Goal: Task Accomplishment & Management: Manage account settings

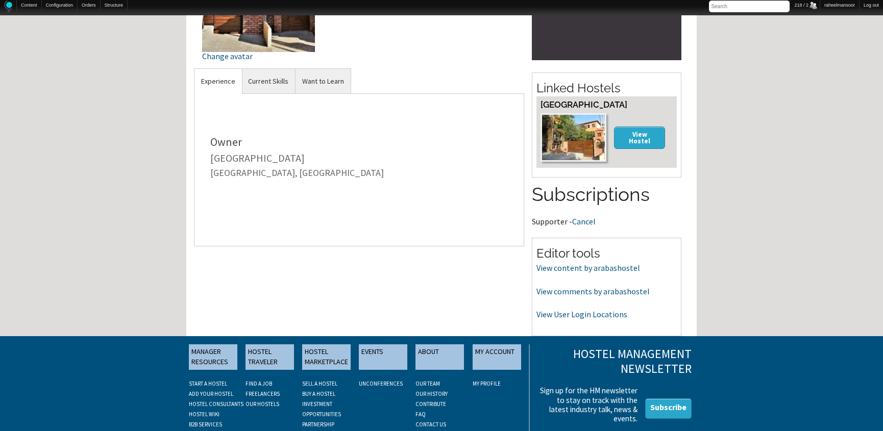
scroll to position [185, 0]
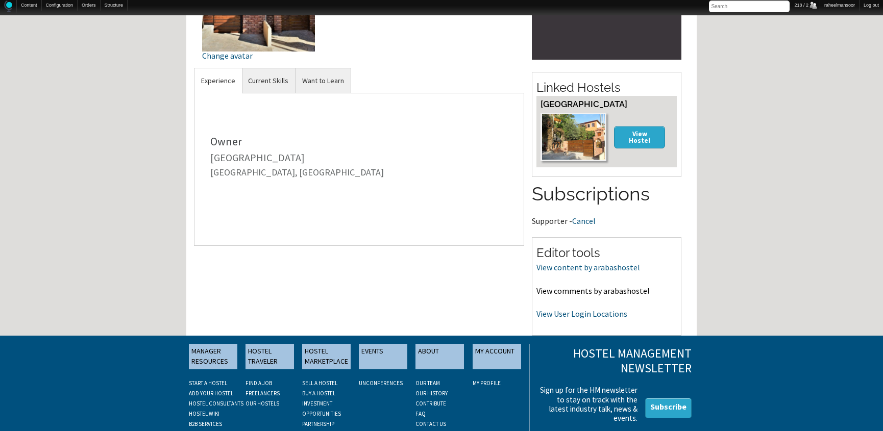
click at [609, 291] on link "View comments by arabashostel" at bounding box center [593, 291] width 113 height 10
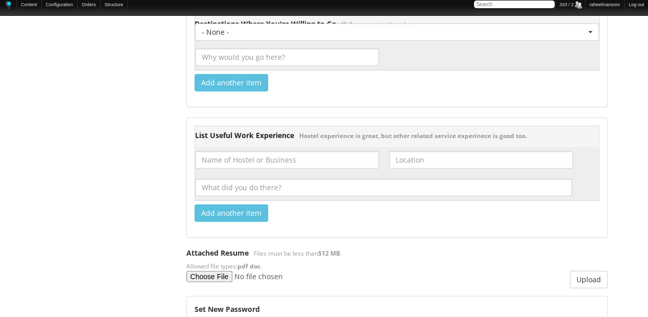
scroll to position [1178, 0]
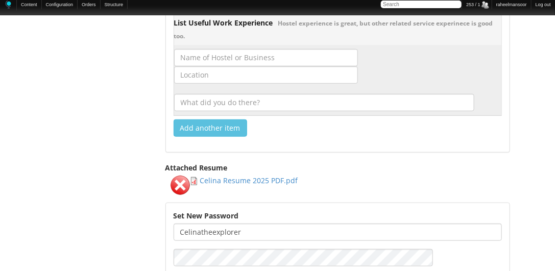
scroll to position [1634, 0]
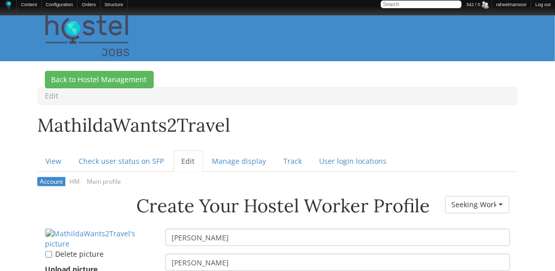
scroll to position [116, 0]
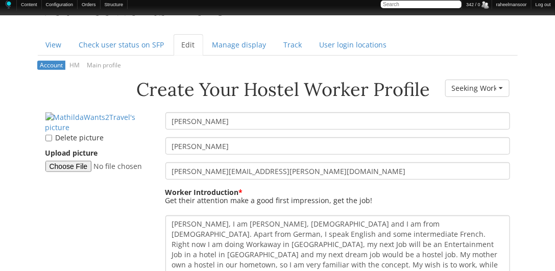
drag, startPoint x: 227, startPoint y: 126, endPoint x: 171, endPoint y: 120, distance: 56.9
click at [171, 120] on input "[PERSON_NAME]" at bounding box center [337, 120] width 345 height 17
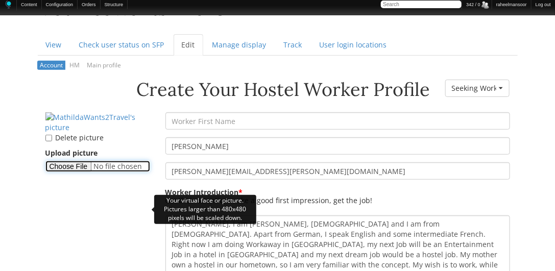
click at [84, 172] on input "Upload picture" at bounding box center [97, 166] width 105 height 11
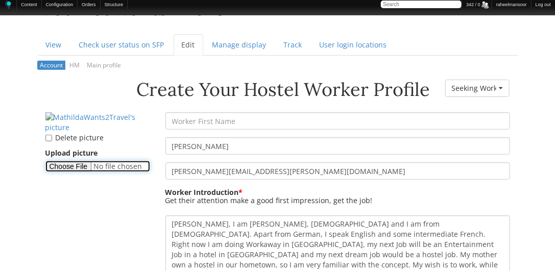
type input "C:\fakepath\Mathilda.png"
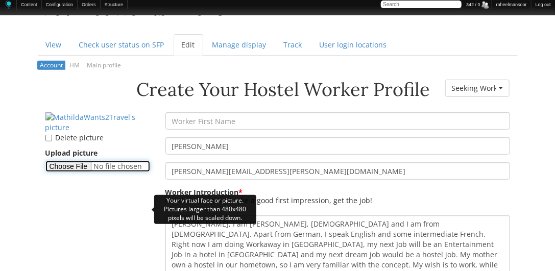
click at [80, 172] on input "Upload picture" at bounding box center [97, 166] width 105 height 11
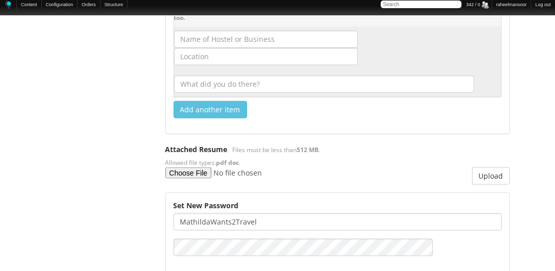
scroll to position [1782, 0]
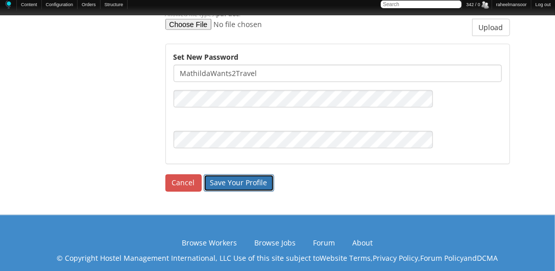
click at [240, 175] on input "Save Your Profile" at bounding box center [239, 183] width 70 height 17
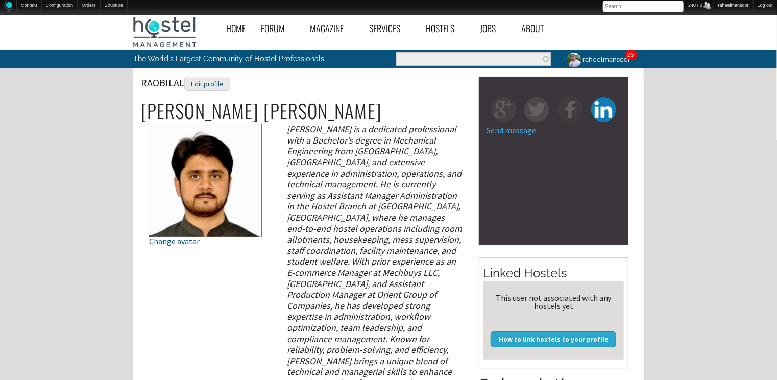
click at [212, 87] on div "Edit profile" at bounding box center [207, 84] width 46 height 15
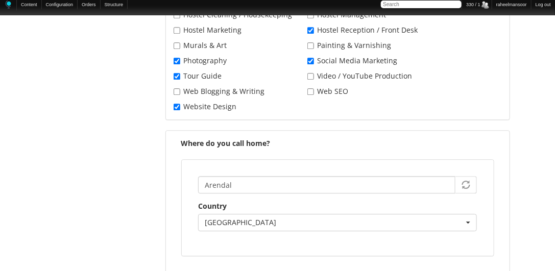
scroll to position [1517, 0]
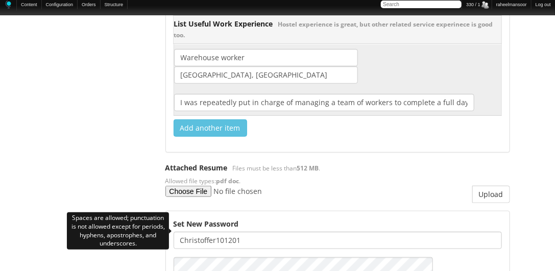
drag, startPoint x: 214, startPoint y: 228, endPoint x: 281, endPoint y: 229, distance: 66.4
click at [281, 232] on input "Christoffer101201" at bounding box center [338, 240] width 328 height 17
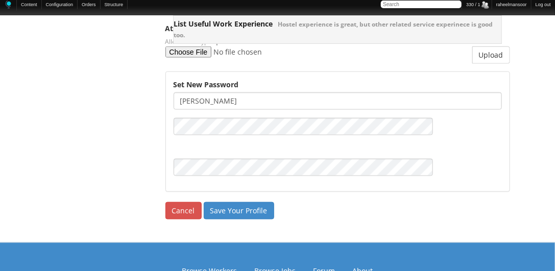
scroll to position [1685, 0]
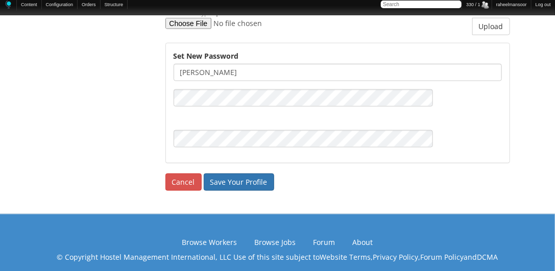
type input "Christoffer"
click at [237, 174] on input "Save Your Profile" at bounding box center [239, 182] width 70 height 17
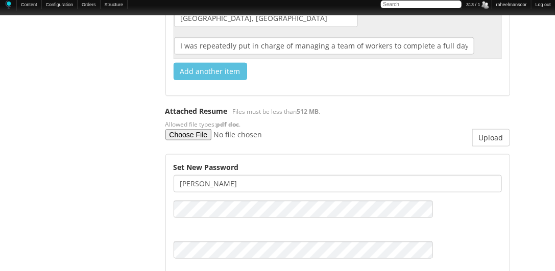
scroll to position [1720, 0]
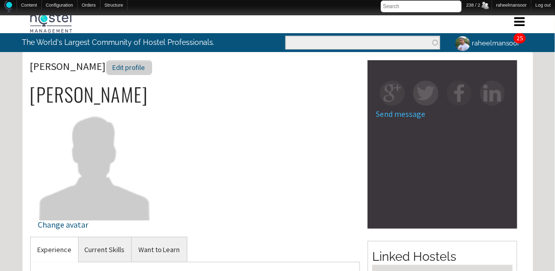
click at [120, 73] on div "Edit profile" at bounding box center [129, 67] width 46 height 15
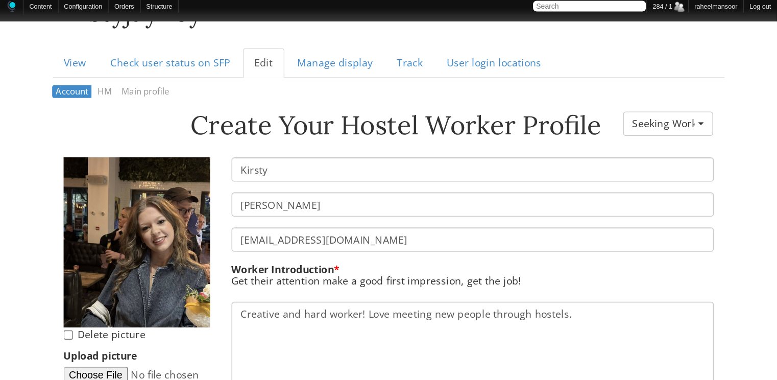
scroll to position [116, 0]
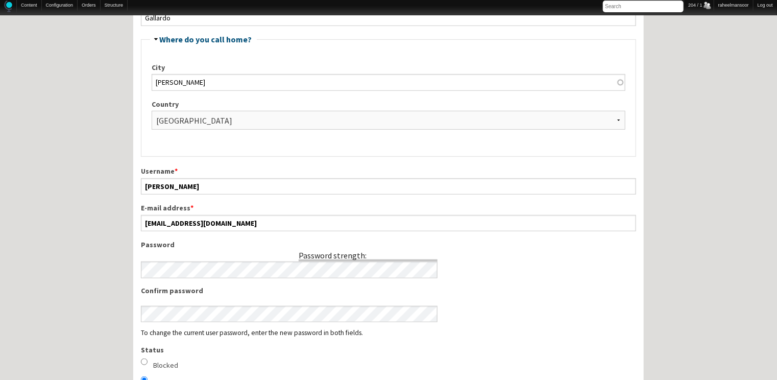
scroll to position [327, 0]
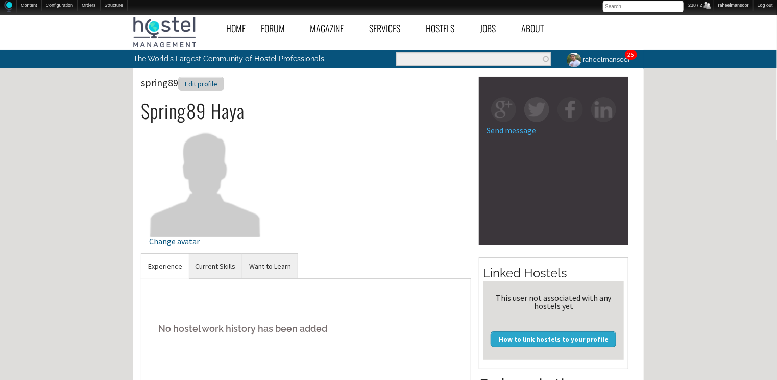
click at [212, 81] on div "Edit profile" at bounding box center [201, 84] width 46 height 15
click at [214, 78] on div "Edit profile" at bounding box center [232, 84] width 46 height 15
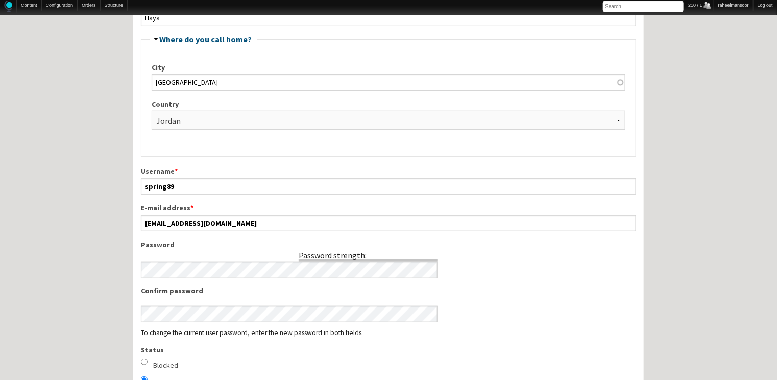
scroll to position [327, 0]
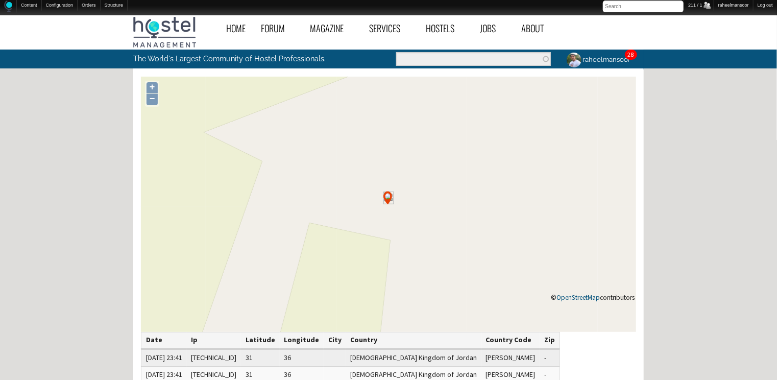
scroll to position [163, 0]
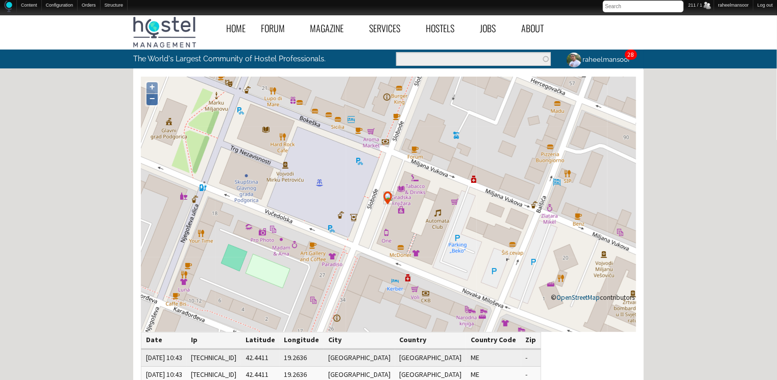
click at [157, 99] on link "−" at bounding box center [152, 99] width 11 height 11
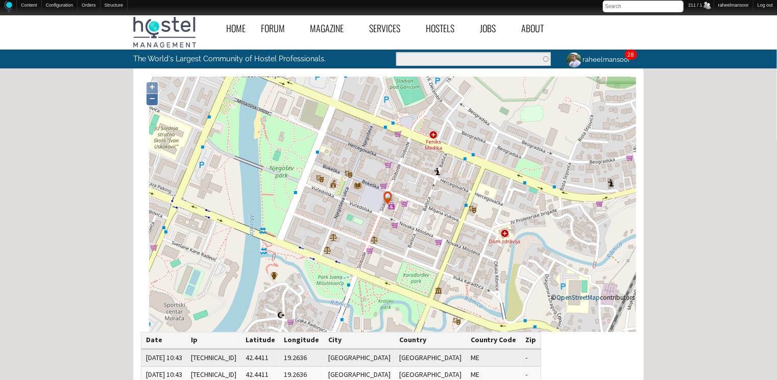
click at [157, 98] on link "−" at bounding box center [152, 99] width 11 height 11
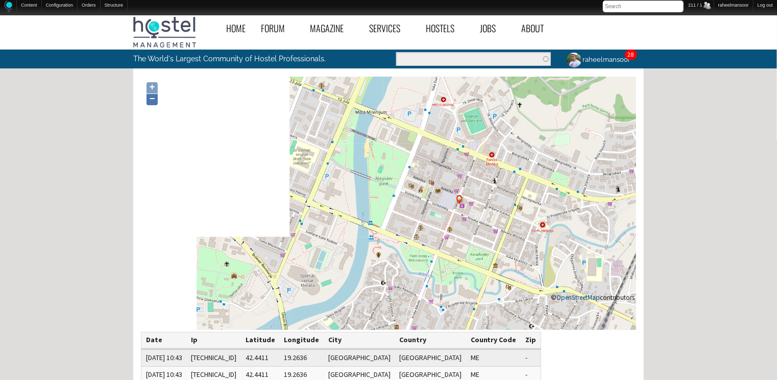
click at [157, 98] on link "−" at bounding box center [152, 99] width 11 height 11
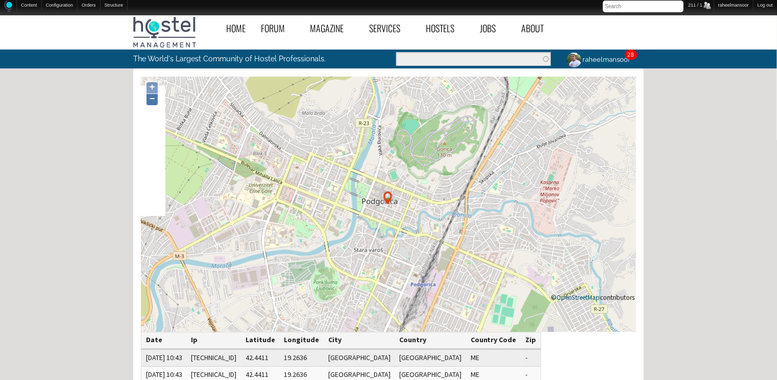
click at [157, 98] on link "−" at bounding box center [152, 99] width 11 height 11
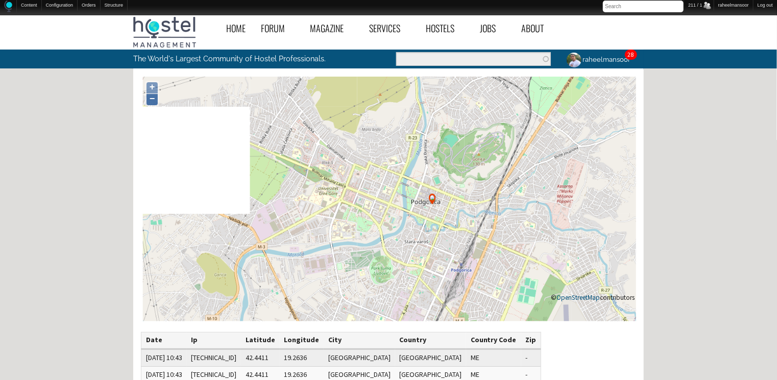
click at [157, 98] on link "−" at bounding box center [152, 99] width 11 height 11
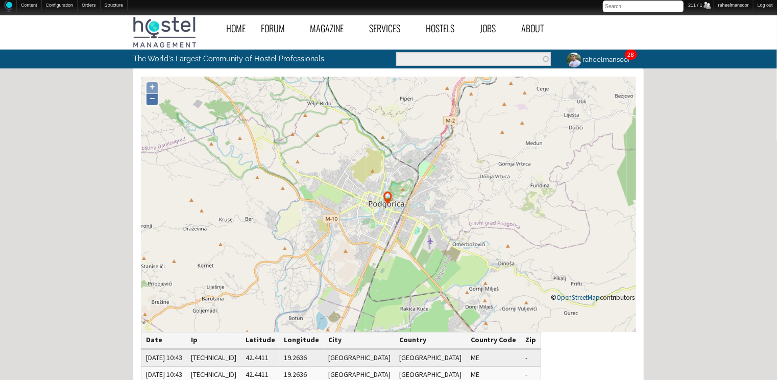
click at [157, 98] on link "−" at bounding box center [152, 99] width 11 height 11
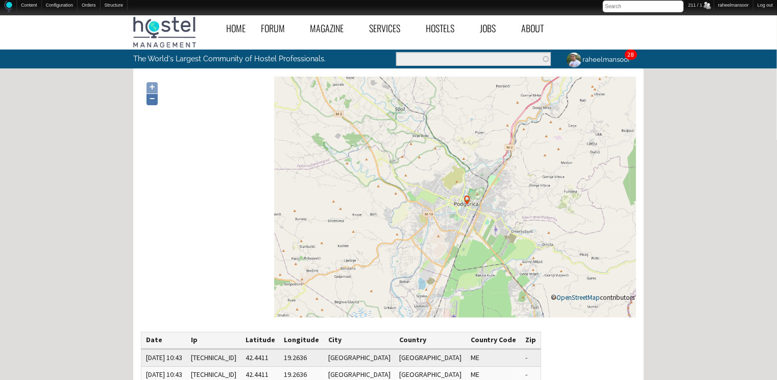
click at [157, 98] on link "−" at bounding box center [152, 99] width 11 height 11
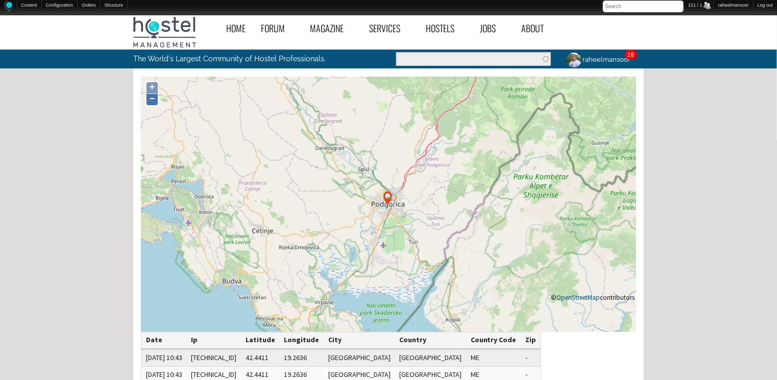
click at [157, 98] on link "−" at bounding box center [152, 99] width 11 height 11
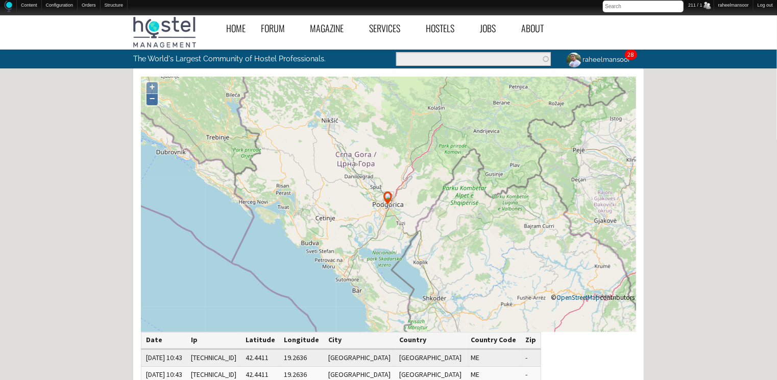
click at [157, 98] on link "−" at bounding box center [152, 99] width 11 height 11
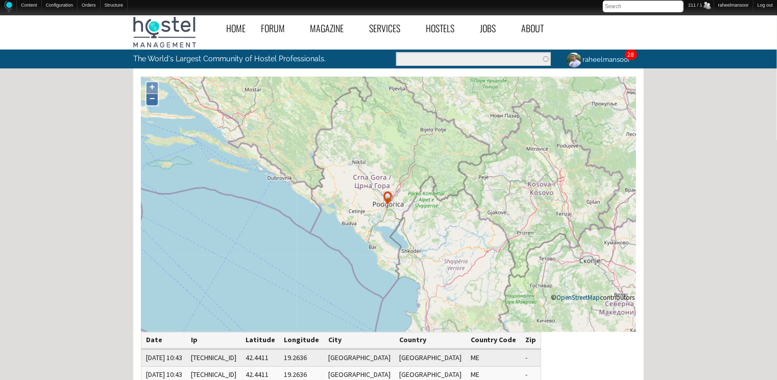
click at [157, 98] on link "−" at bounding box center [152, 99] width 11 height 11
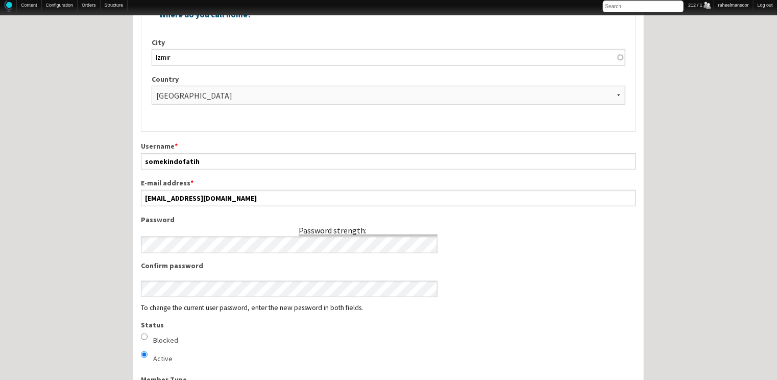
scroll to position [490, 0]
